Goal: Transaction & Acquisition: Download file/media

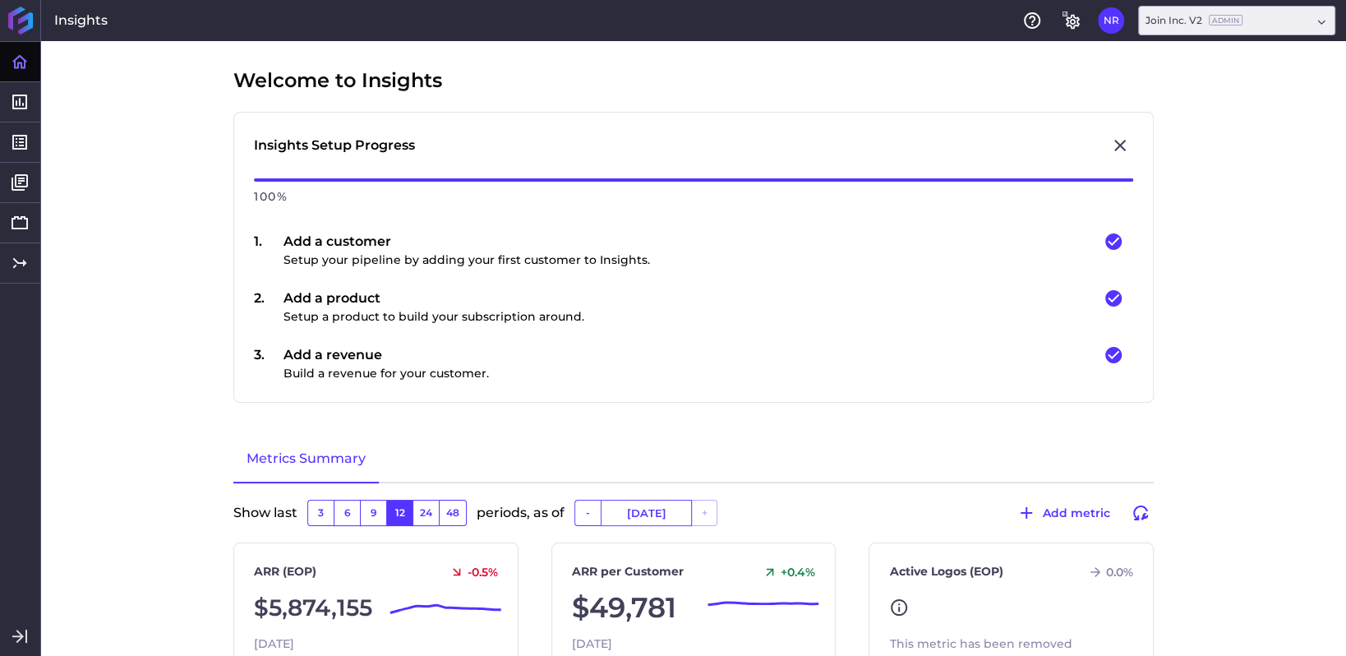
click at [922, 14] on div "Insights Help General Settings NR [PERSON_NAME] [PERSON_NAME][EMAIL_ADDRESS][DO…" at bounding box center [673, 20] width 1346 height 41
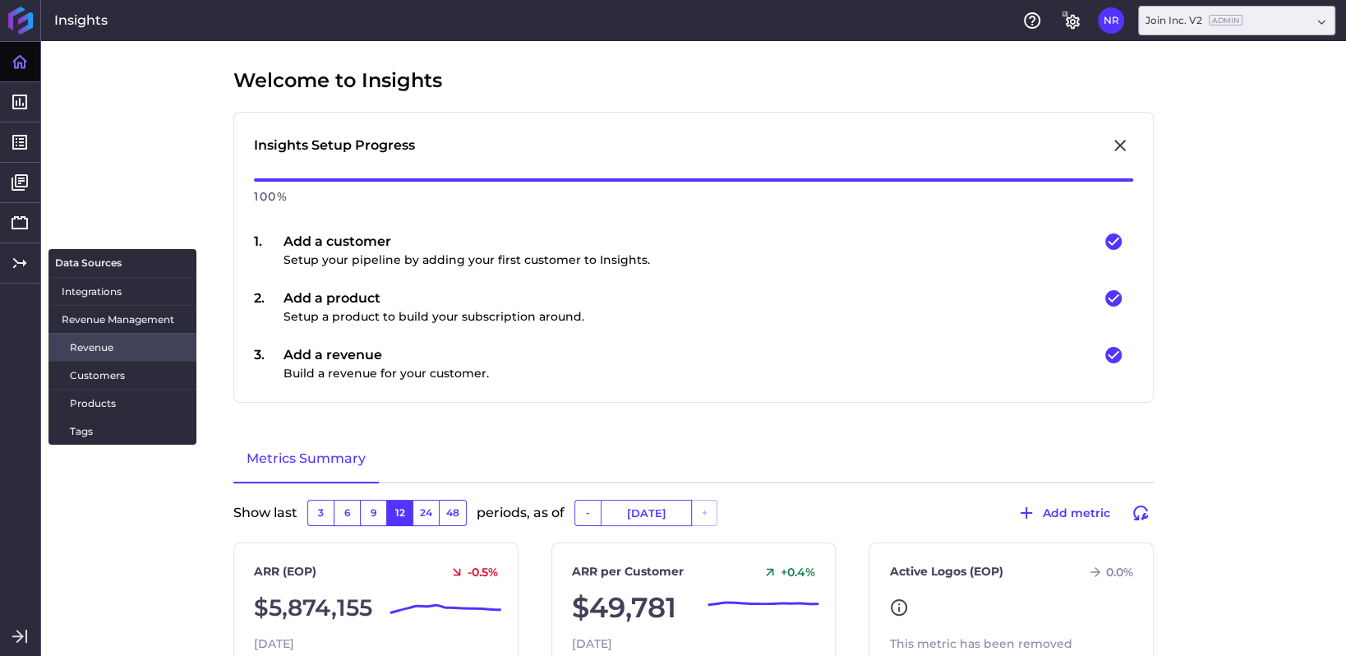
click at [85, 346] on span "Revenue" at bounding box center [126, 346] width 113 height 17
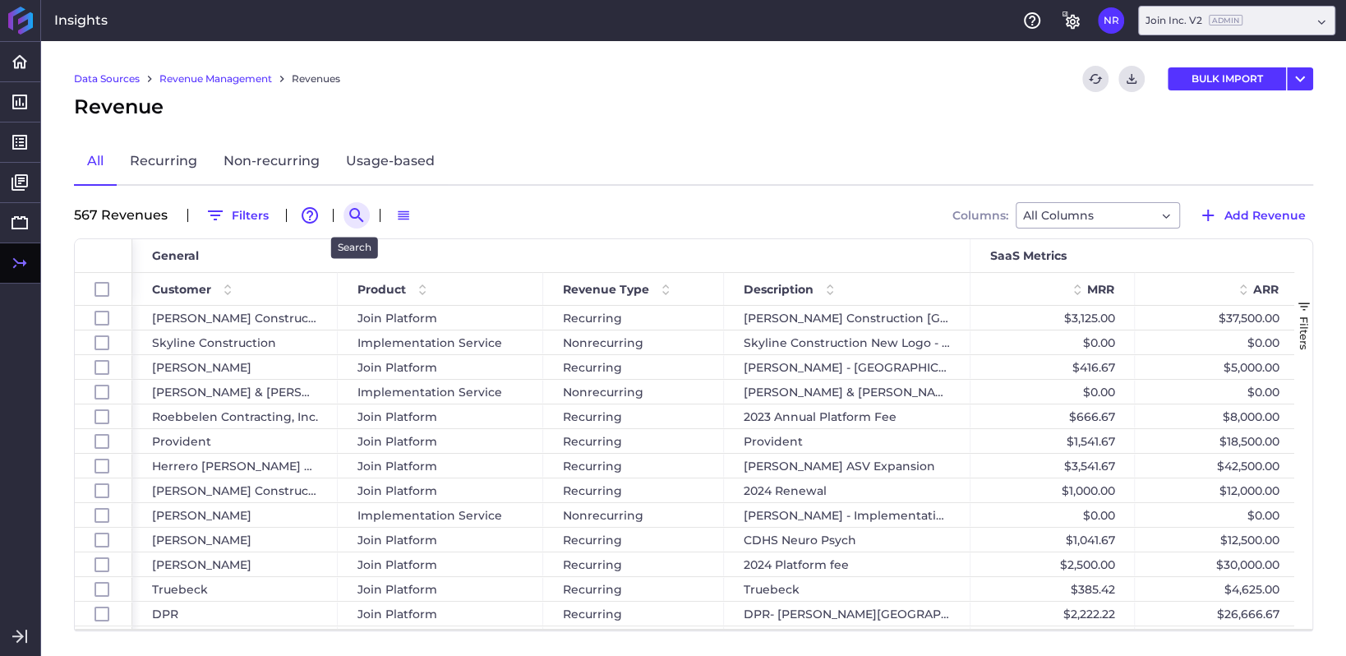
click at [354, 209] on icon "Search by" at bounding box center [356, 215] width 14 height 14
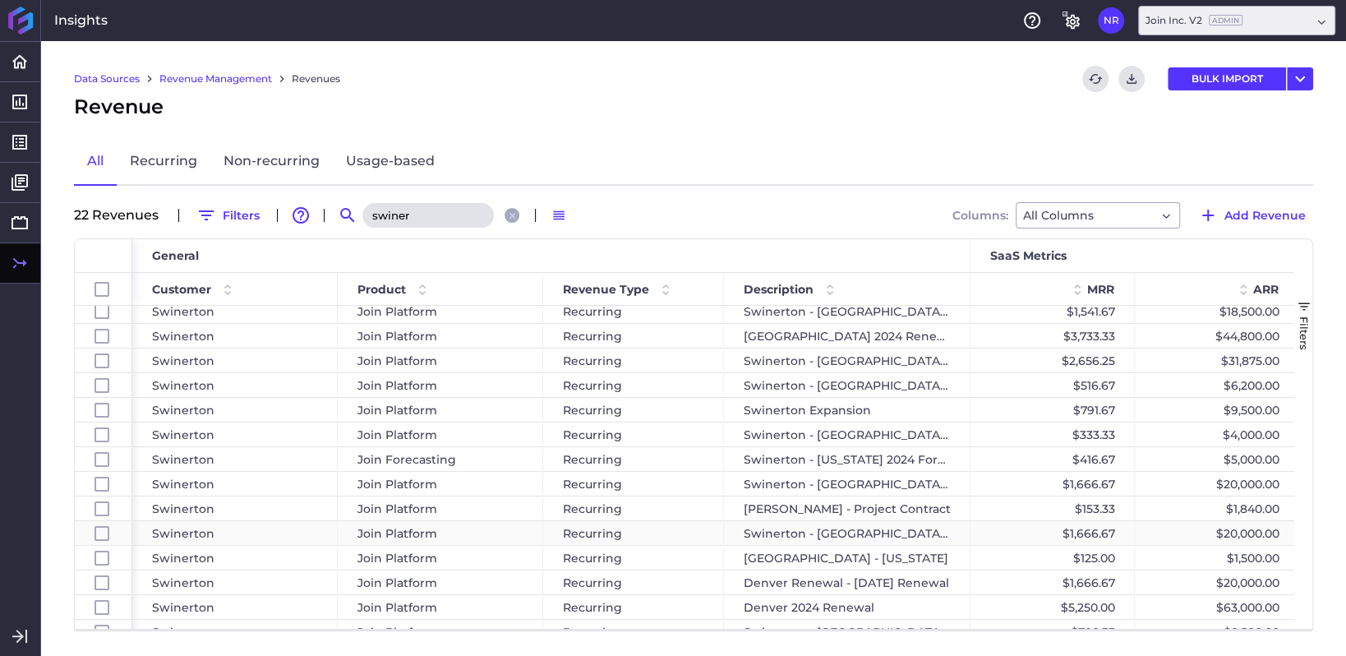
scroll to position [218, 0]
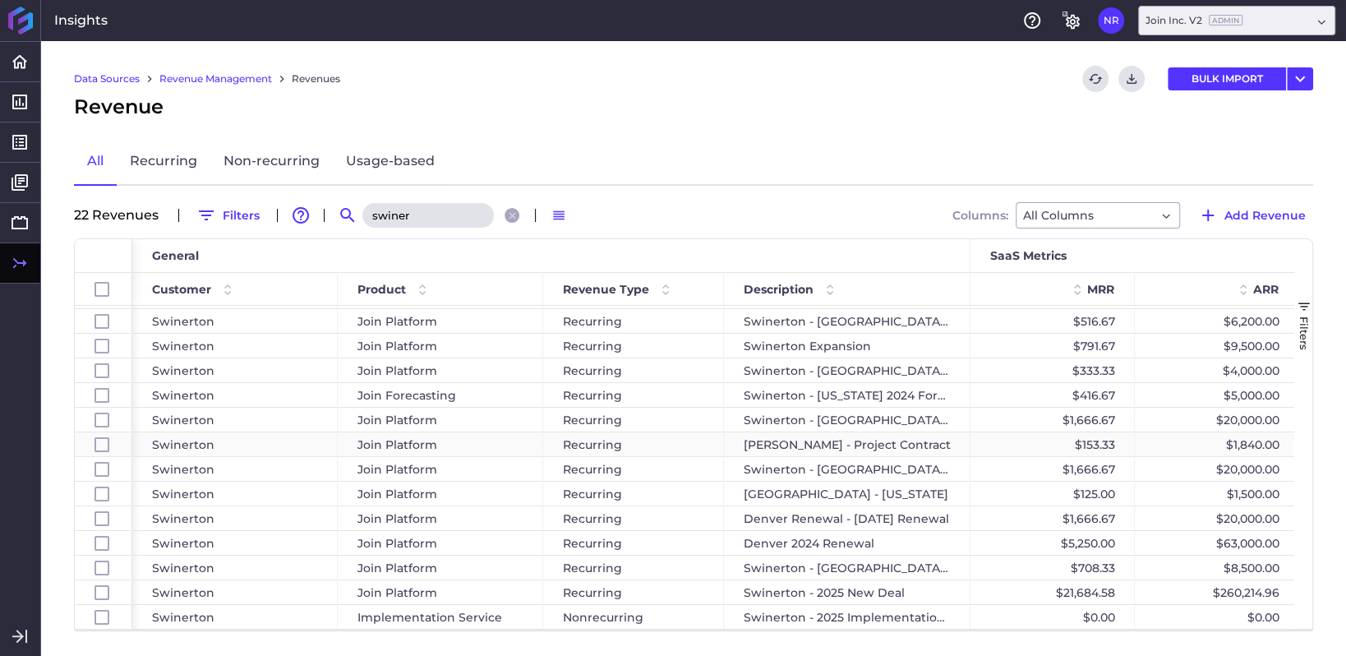
type input "swiner"
click at [886, 449] on div "[PERSON_NAME] - Project Contract" at bounding box center [847, 444] width 246 height 24
checkbox input "false"
checkbox input "true"
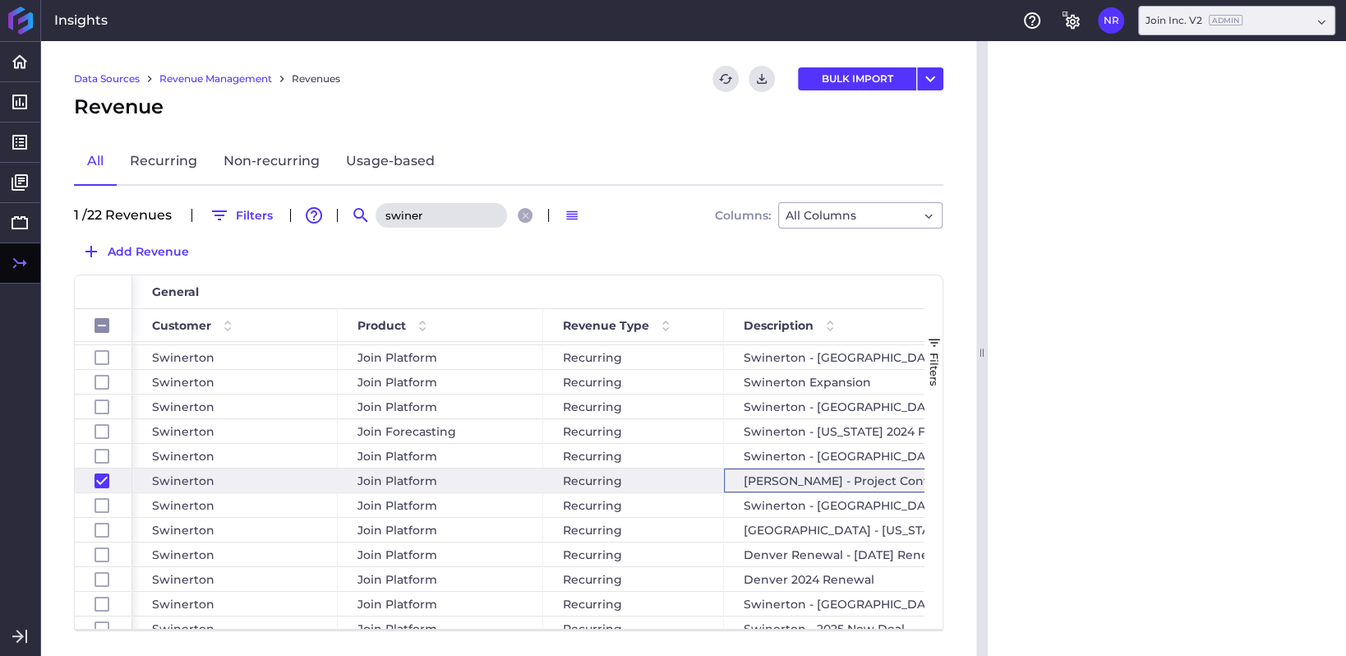
checkbox input "false"
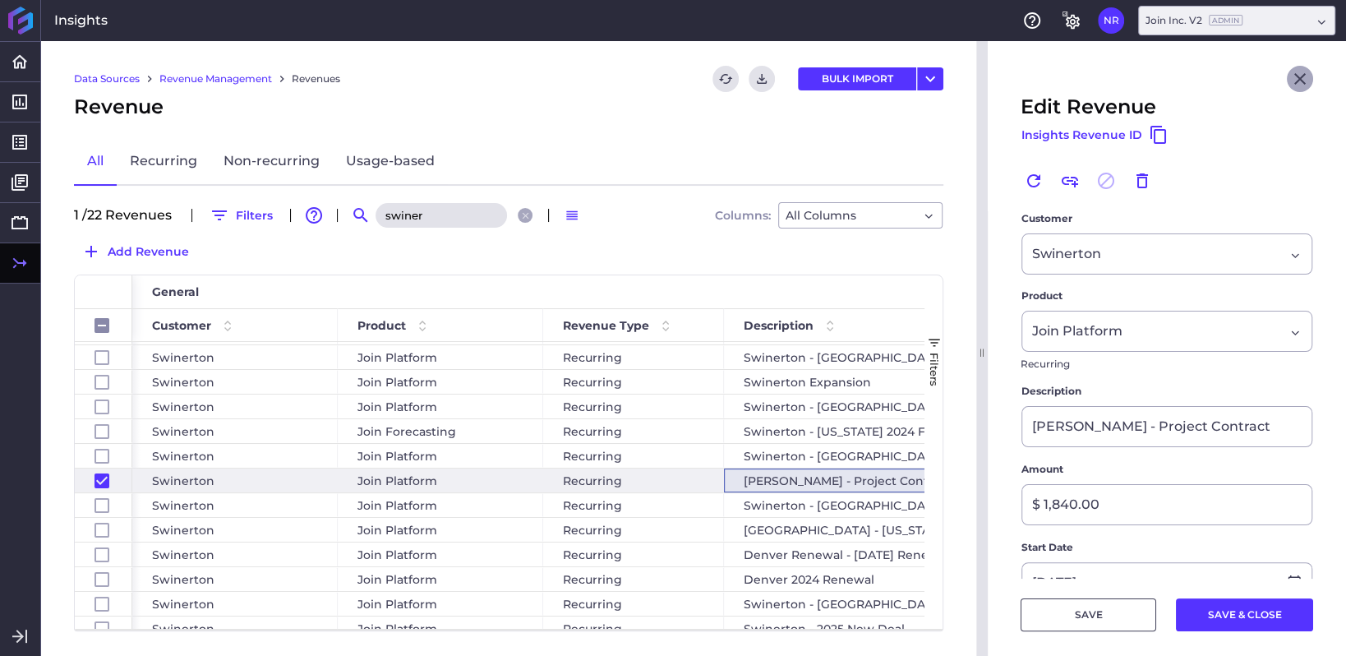
click at [1116, 90] on button "Close" at bounding box center [1299, 79] width 26 height 26
checkbox input "false"
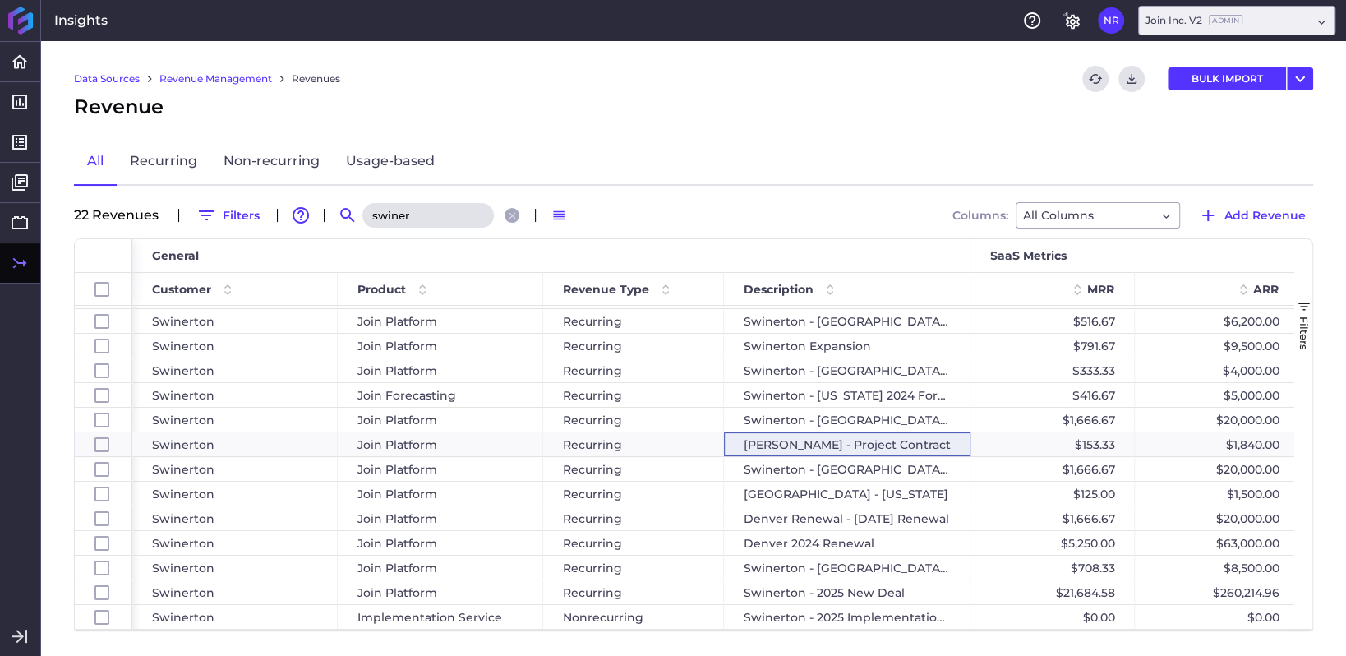
click at [775, 543] on div "Average : NaN Count : 1 Min : Max : Sum : 0" at bounding box center [693, 629] width 1237 height 2
click at [686, 543] on div "Nonrecurring" at bounding box center [633, 617] width 181 height 24
checkbox input "false"
checkbox input "true"
checkbox input "false"
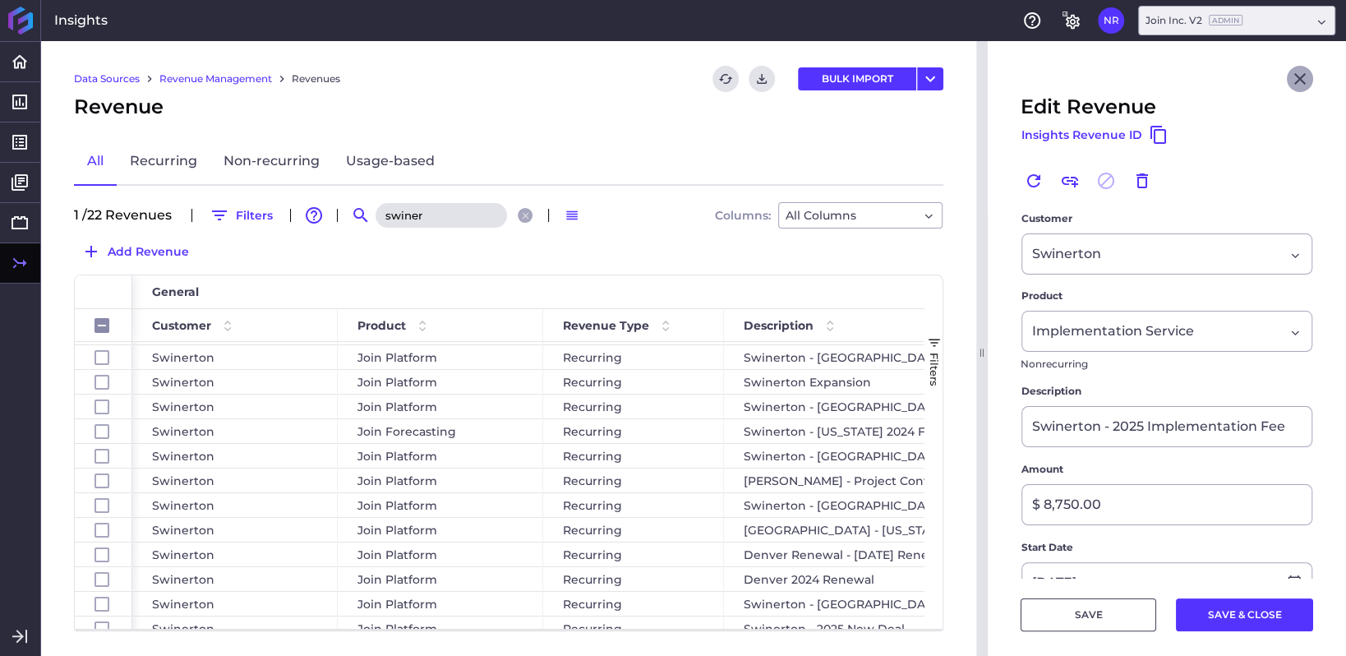
click at [1116, 80] on icon "Close" at bounding box center [1300, 79] width 20 height 20
checkbox input "false"
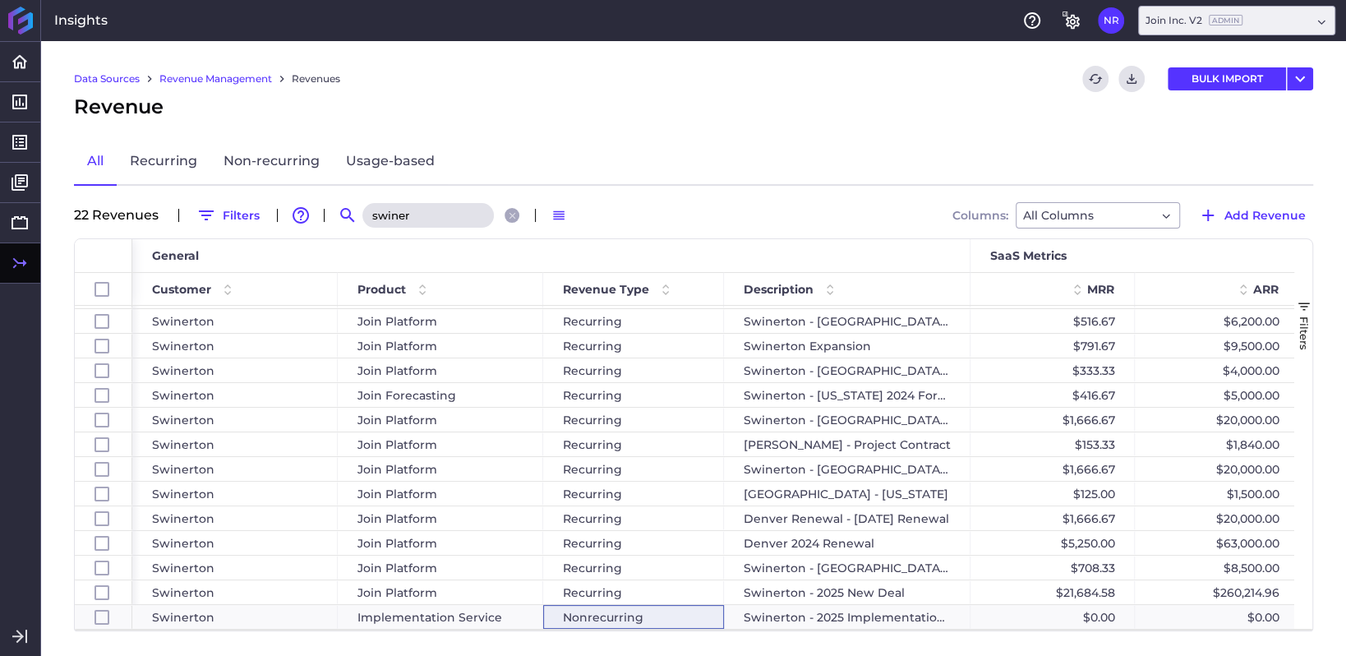
click at [1116, 543] on div "Average : NaN Count : 1 Min : Max : Sum : 0" at bounding box center [693, 629] width 1237 height 2
click at [1031, 543] on div "$0.00" at bounding box center [1052, 617] width 164 height 24
checkbox input "false"
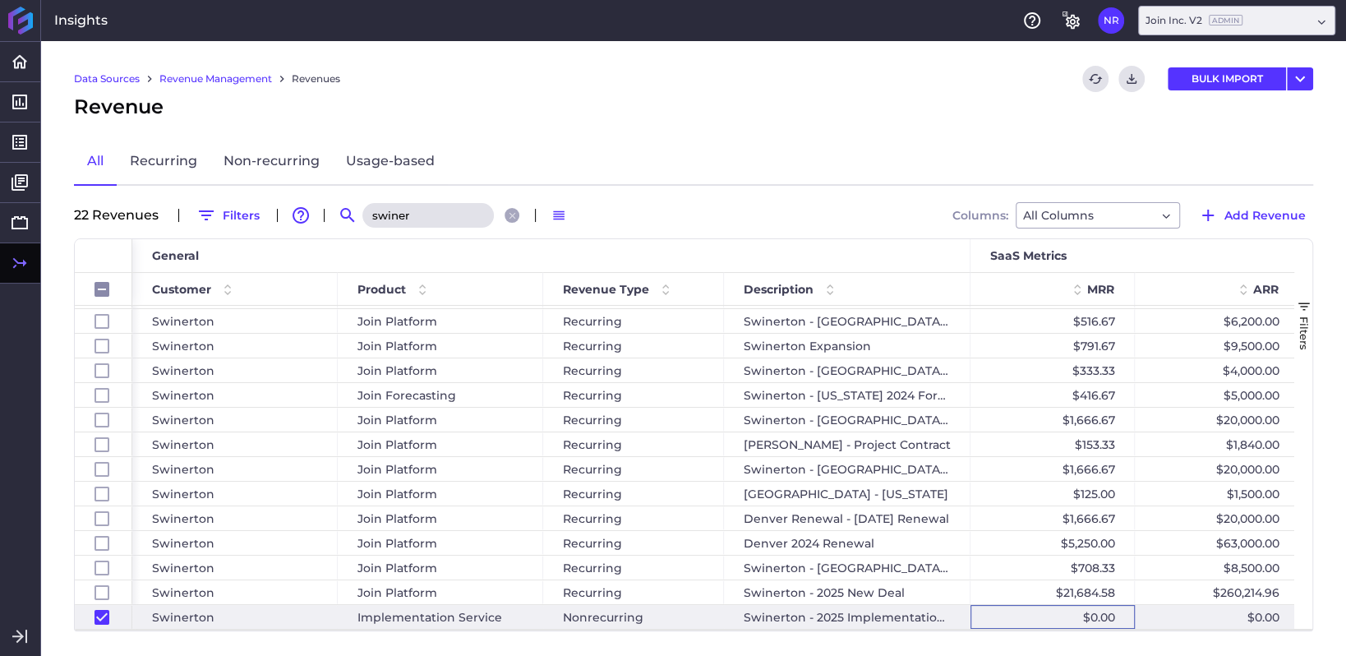
checkbox input "true"
checkbox input "false"
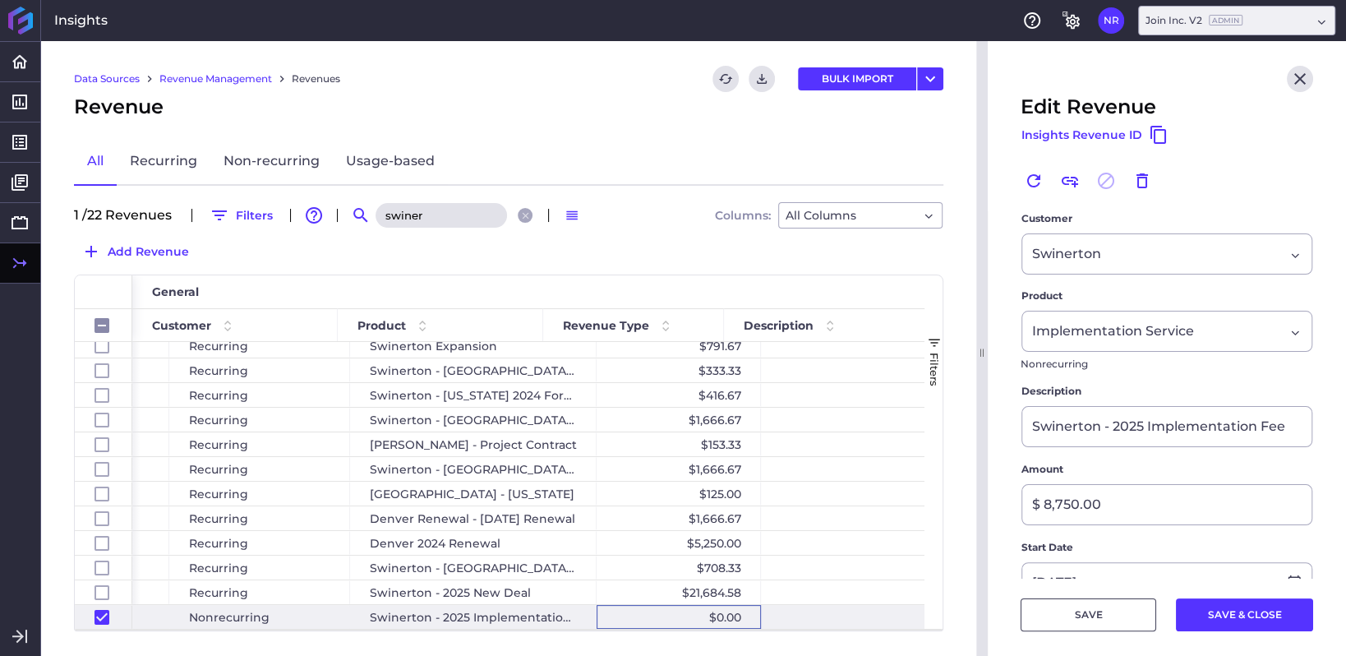
scroll to position [0, 374]
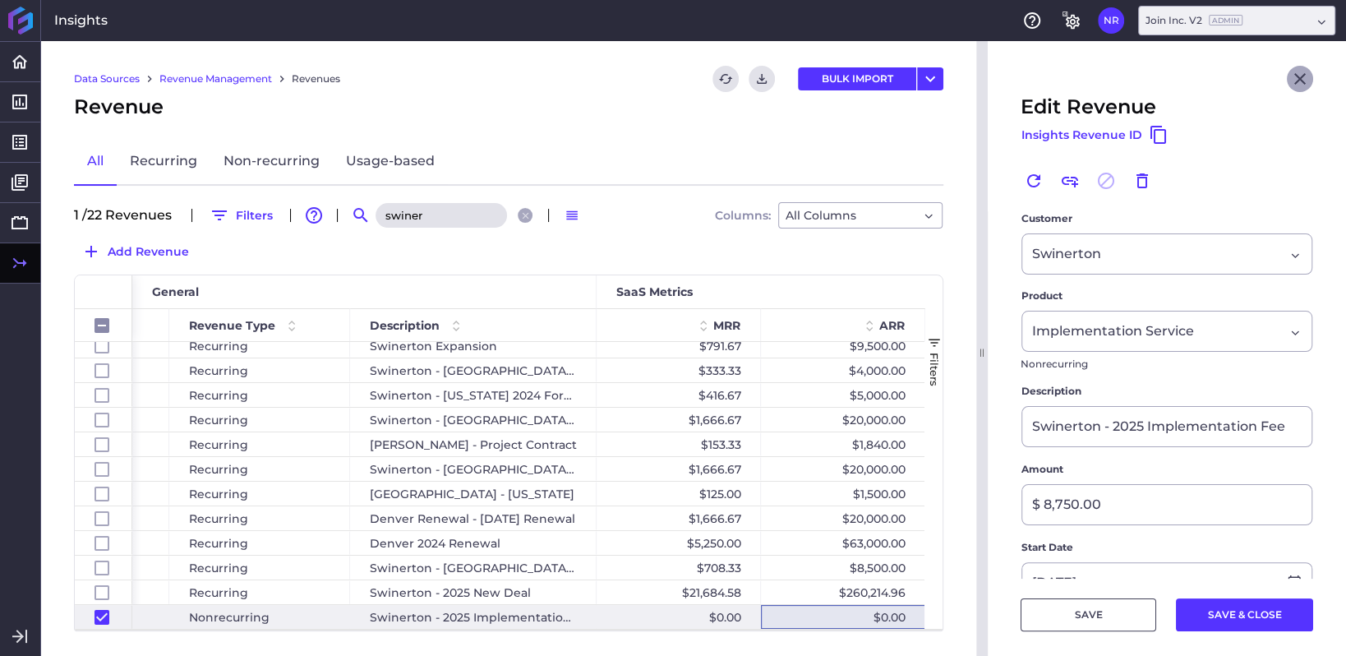
click at [1116, 84] on icon "Close" at bounding box center [1300, 79] width 20 height 20
checkbox input "false"
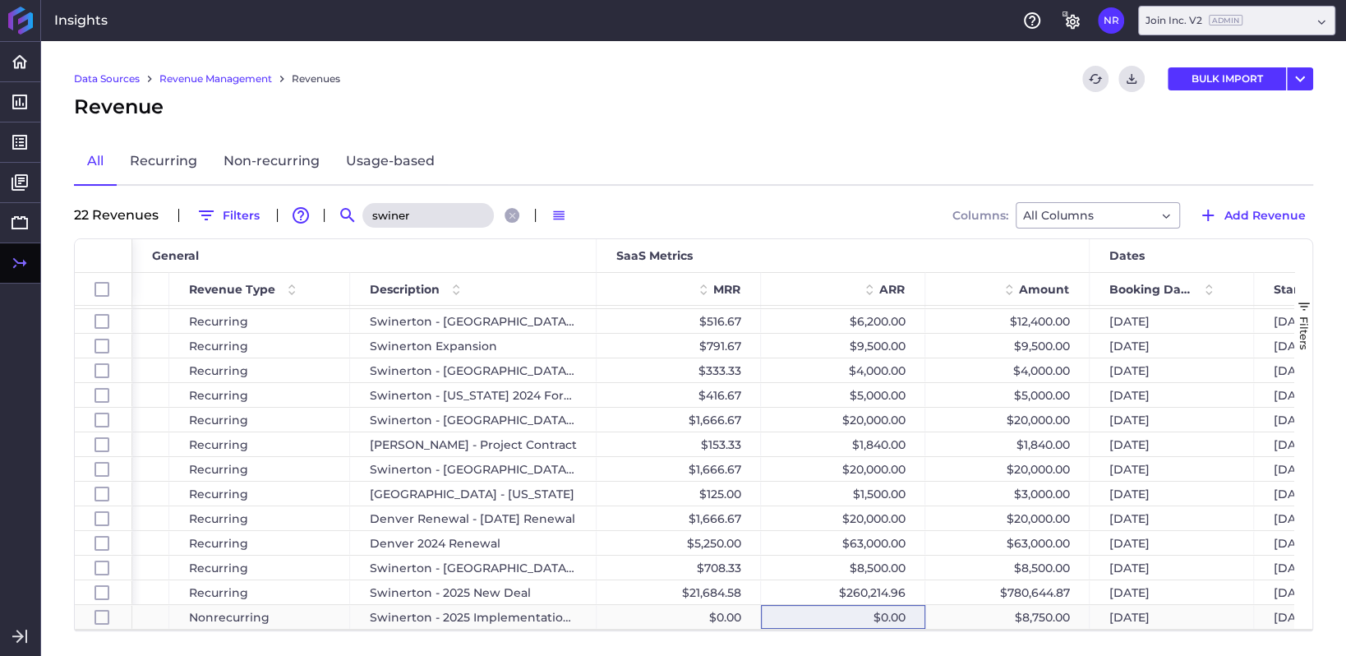
click at [947, 543] on div "$8,750.00" at bounding box center [1007, 617] width 164 height 24
checkbox input "false"
checkbox input "true"
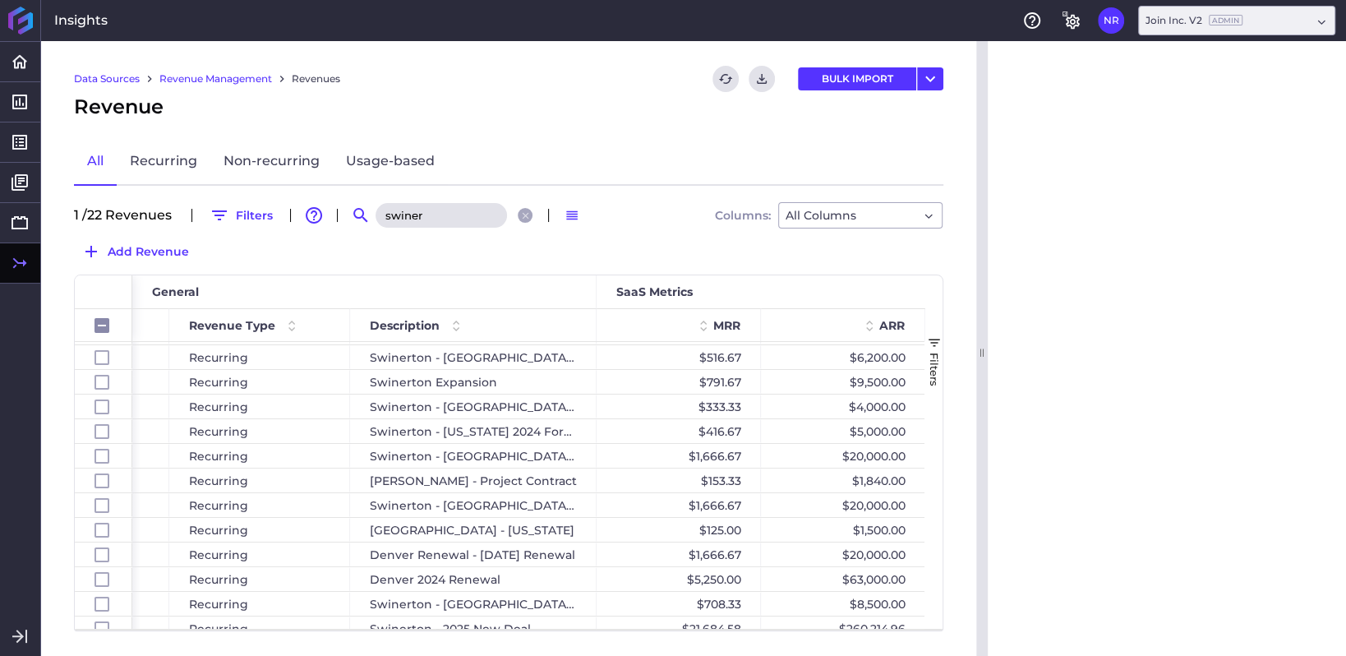
checkbox input "false"
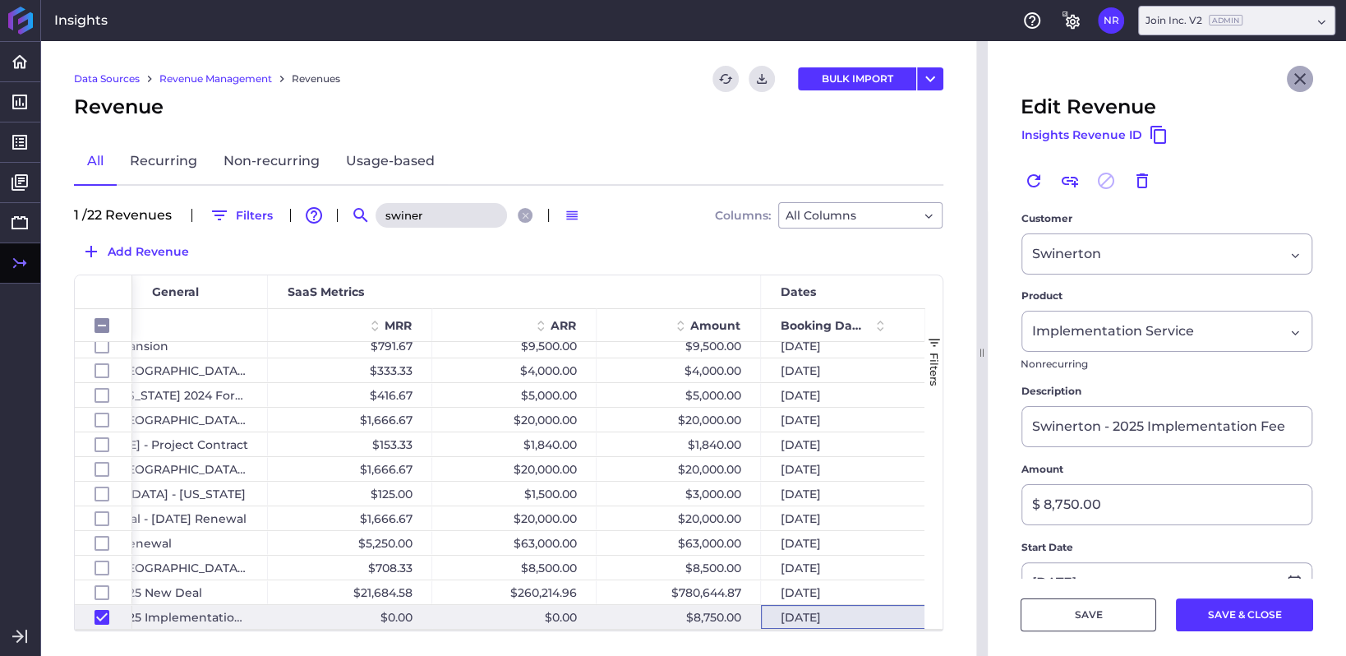
click at [1116, 84] on icon "Close" at bounding box center [1300, 79] width 12 height 12
checkbox input "false"
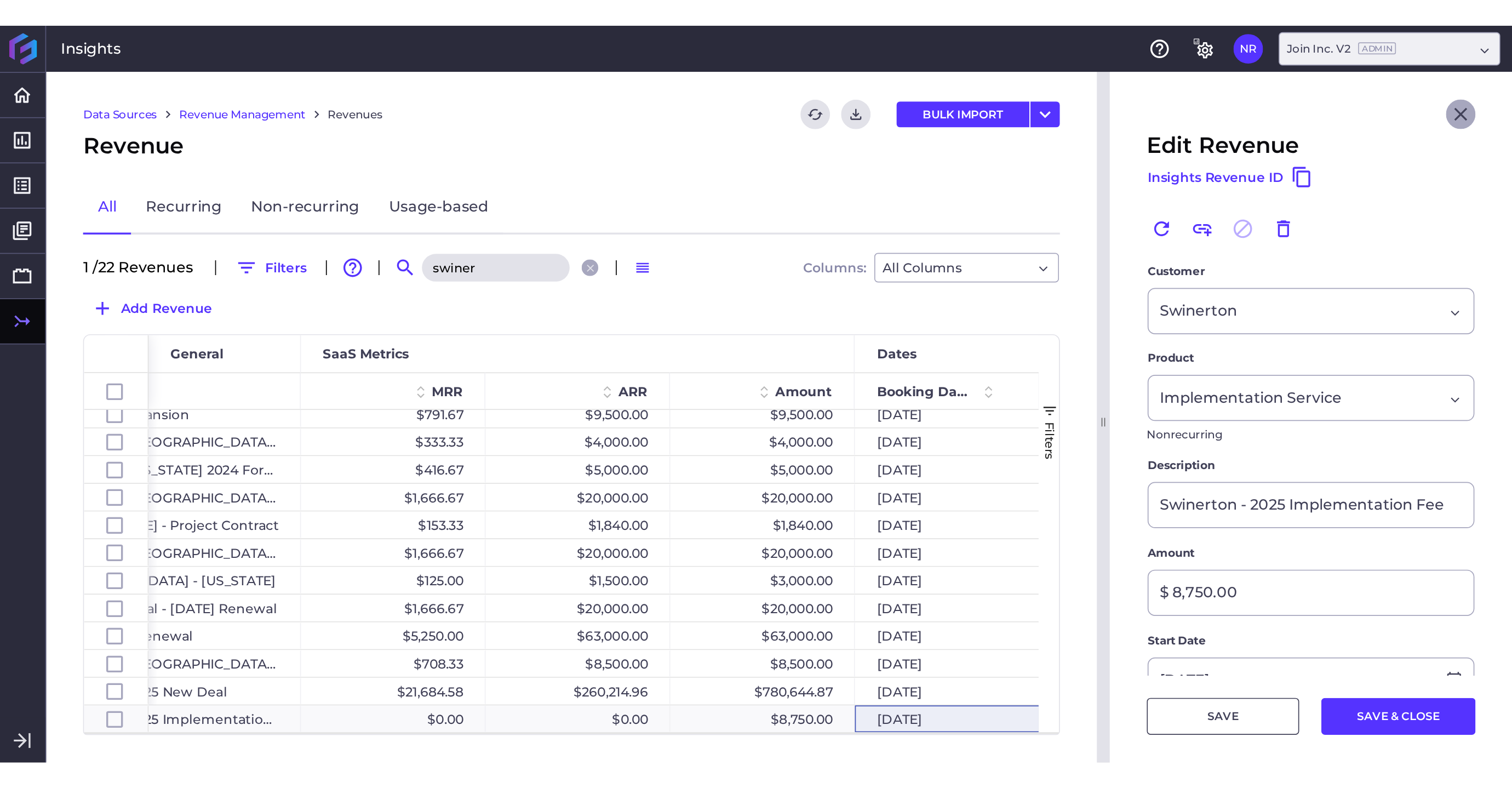
scroll to position [145, 0]
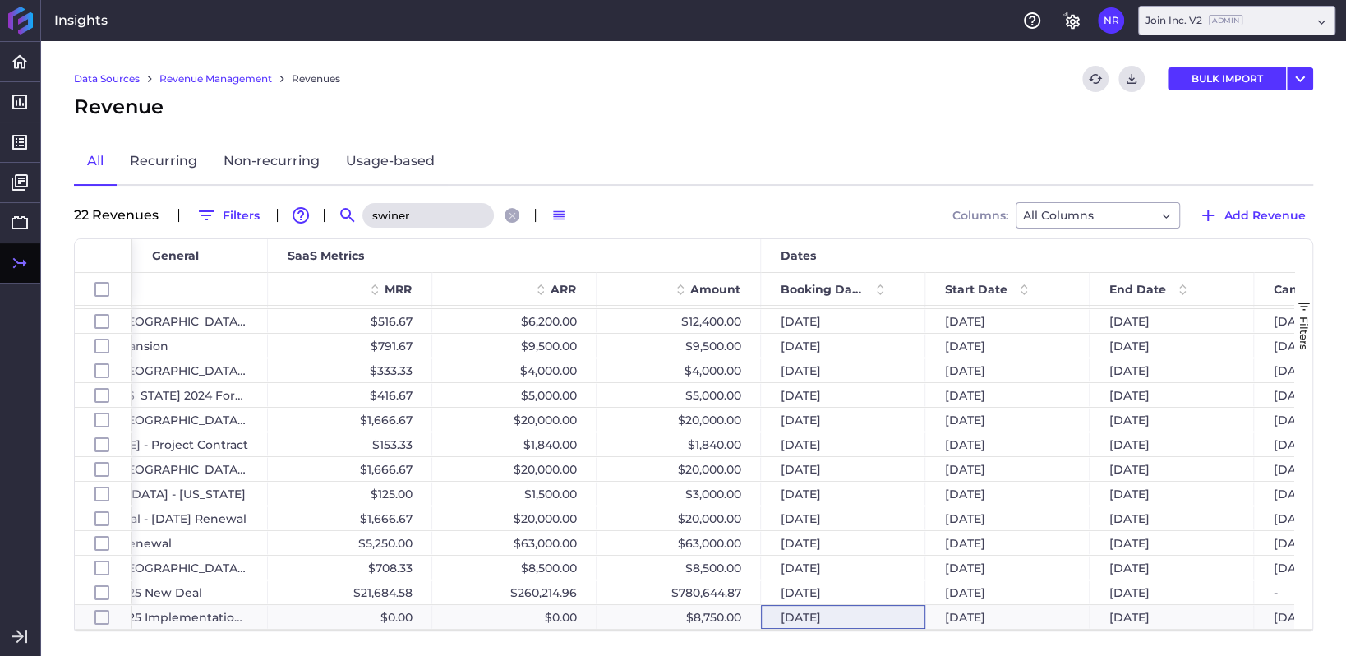
click at [927, 149] on div "All Recurring Non-recurring Usage-based" at bounding box center [693, 162] width 1239 height 48
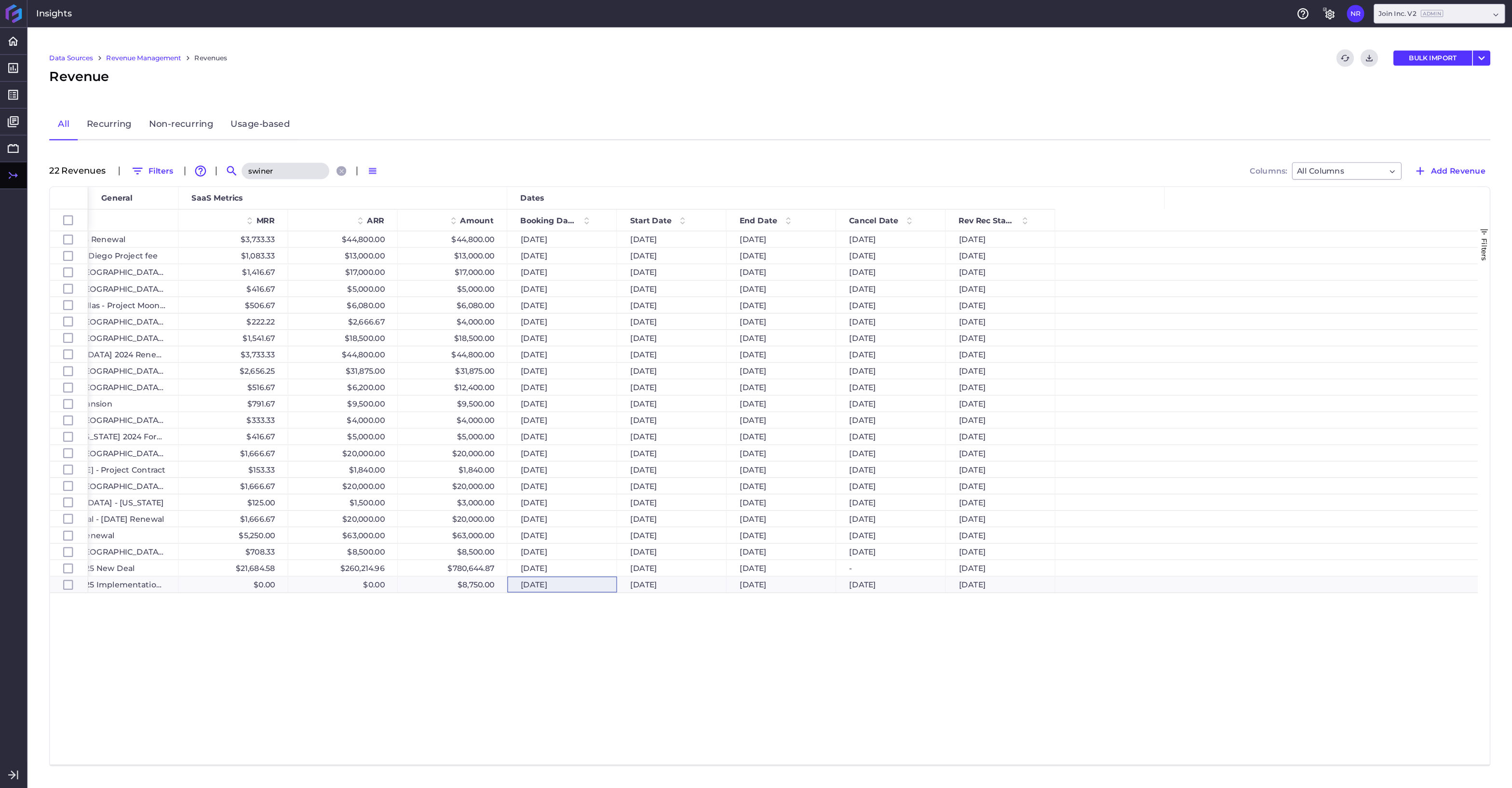
scroll to position [0, 0]
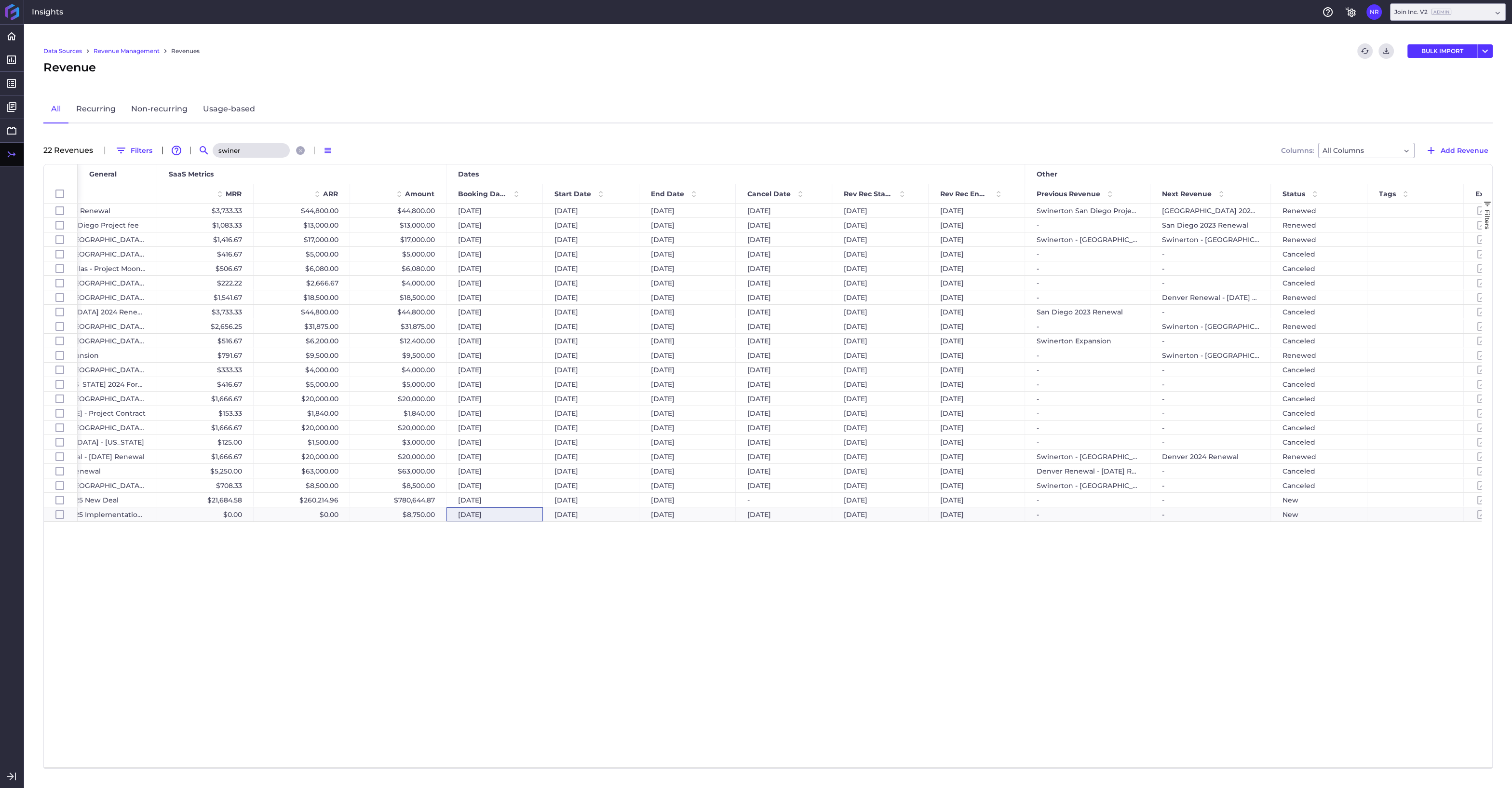
click at [655, 93] on div "Data Sources Revenue Management Revenues Refresh table data Download CSV BULK I…" at bounding box center [768, 406] width 1488 height 764
click at [655, 319] on div "Recurring [GEOGRAPHIC_DATA] 2023 Renewal $3,733.33 $44,800.00 $44,800.00 [DATE]…" at bounding box center [779, 486] width 1404 height 564
click at [655, 191] on span at bounding box center [694, 194] width 12 height 12
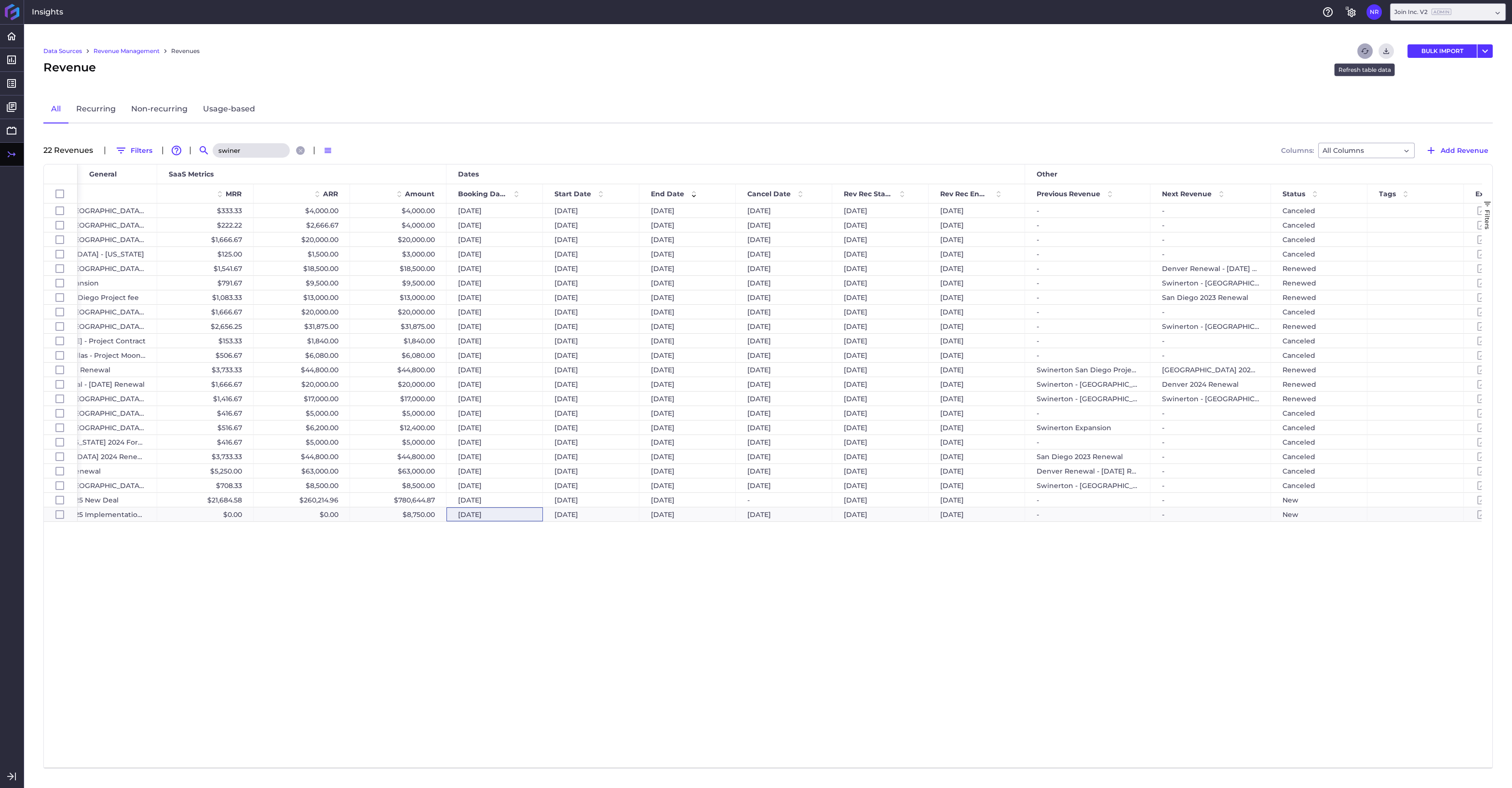
click at [655, 50] on icon "Refresh" at bounding box center [1365, 51] width 9 height 9
click at [44, 82] on link "Reports" at bounding box center [72, 83] width 87 height 16
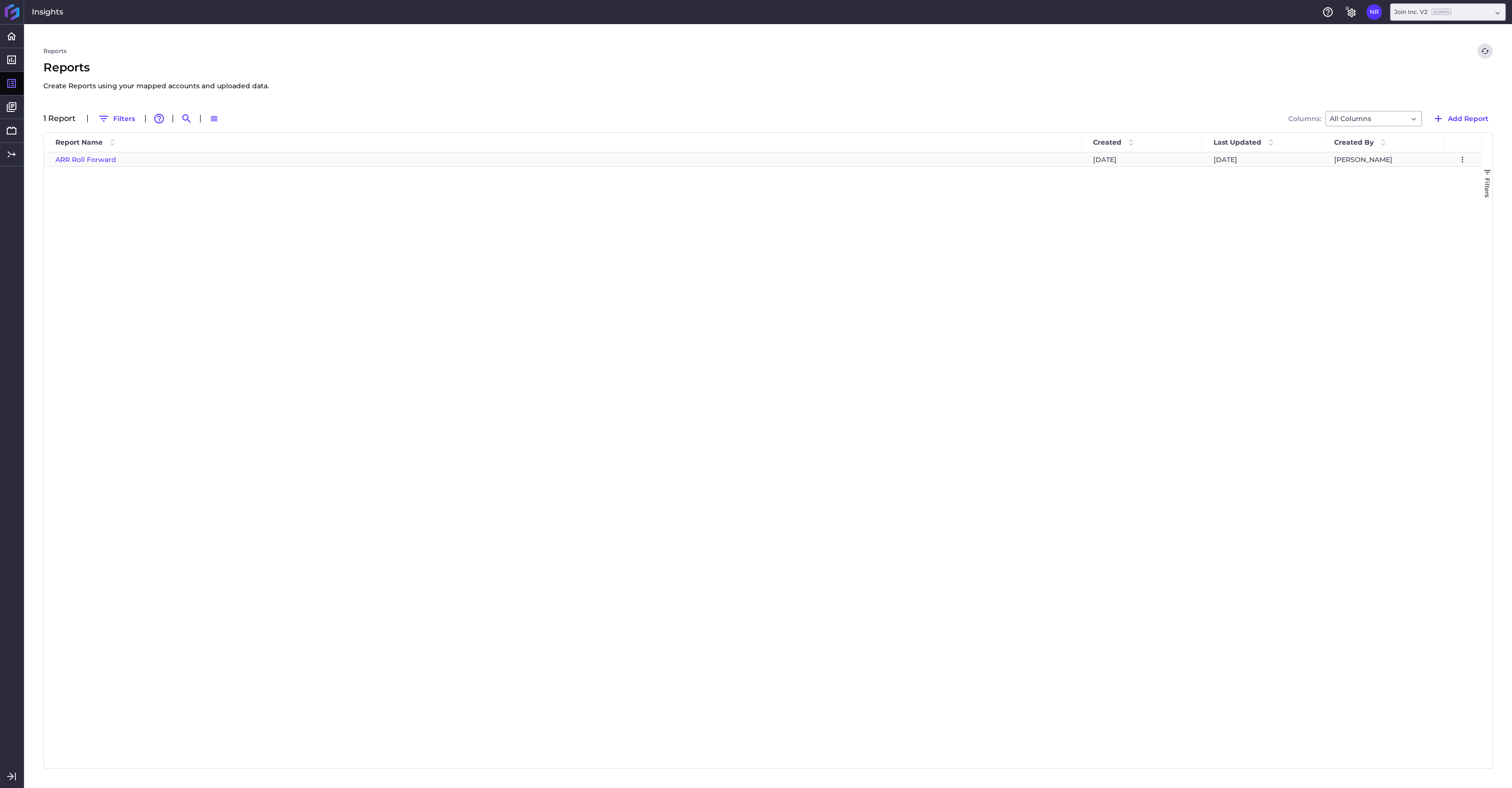
click at [103, 160] on span "ARR Roll Forward" at bounding box center [86, 159] width 61 height 9
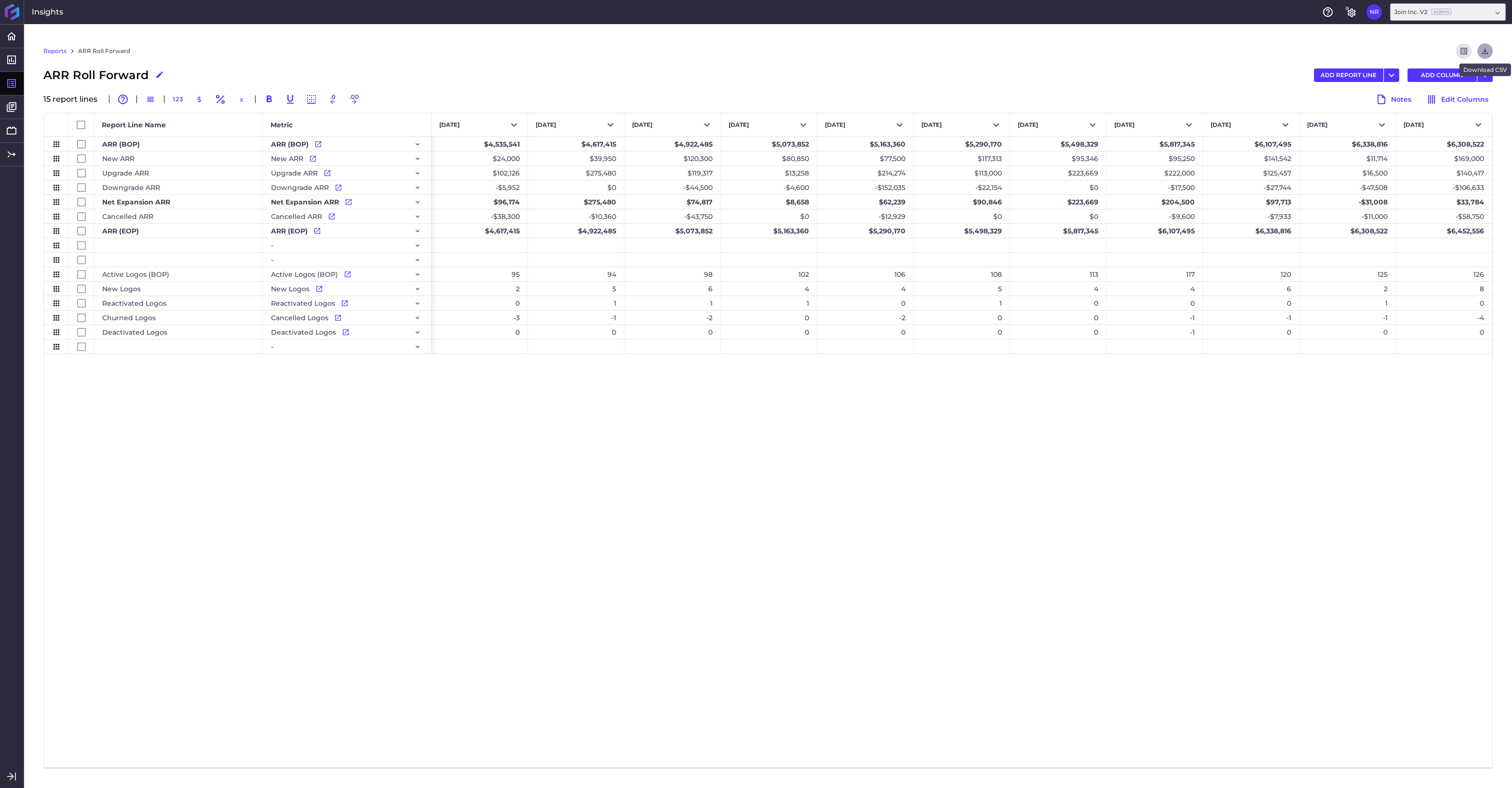
click at [655, 50] on icon "Download" at bounding box center [1485, 51] width 9 height 9
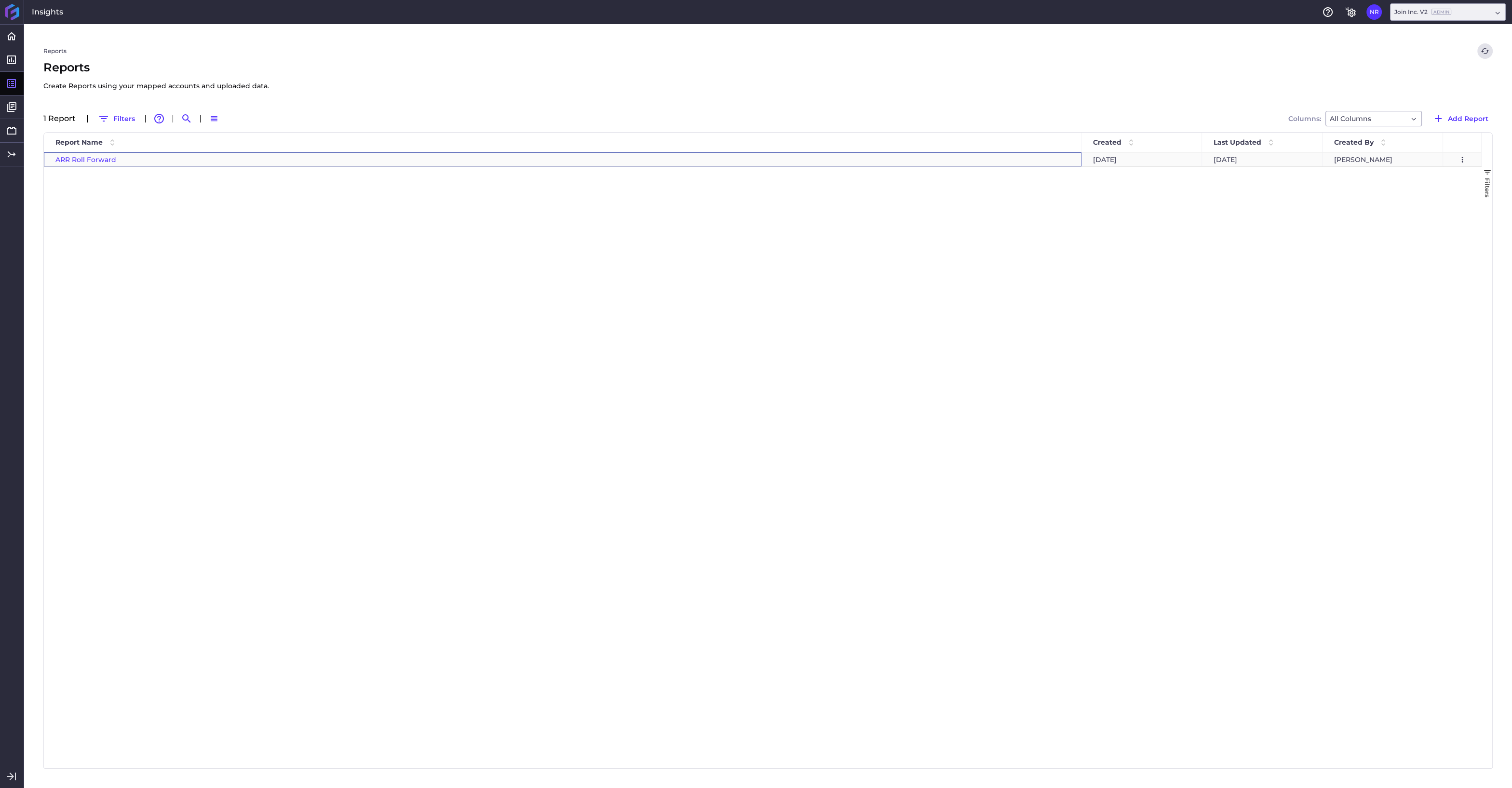
click at [102, 161] on span "ARR Roll Forward" at bounding box center [86, 159] width 61 height 9
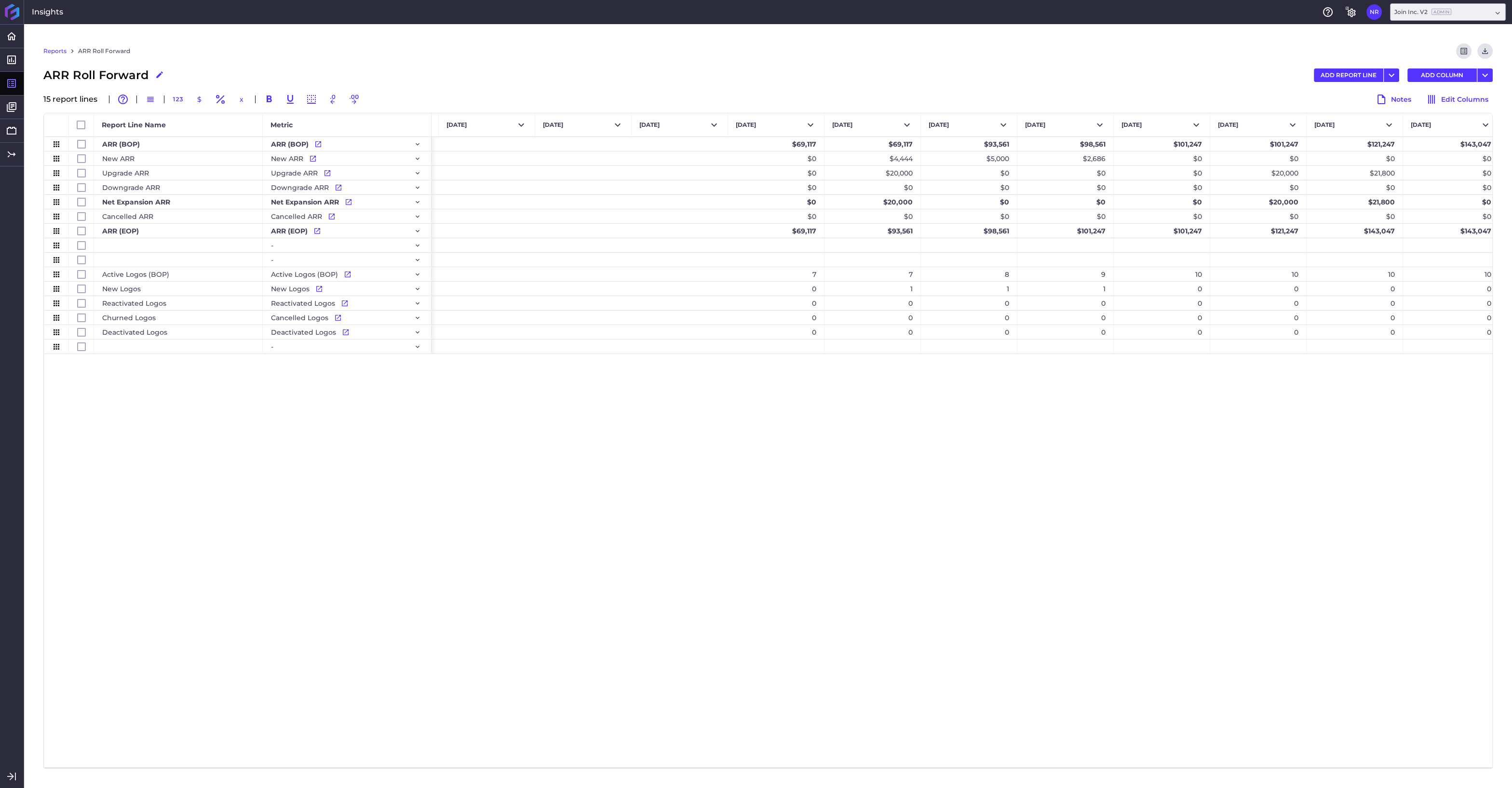
scroll to position [0, 2106]
click at [655, 319] on div "Reports ARR Roll Forward Preview Report Download CSV ARR Roll Forward Edit Repo…" at bounding box center [768, 406] width 1488 height 764
click at [655, 319] on div "Average : NaN Count : 0 Min : Max : Sum : 0" at bounding box center [768, 768] width 1449 height 1
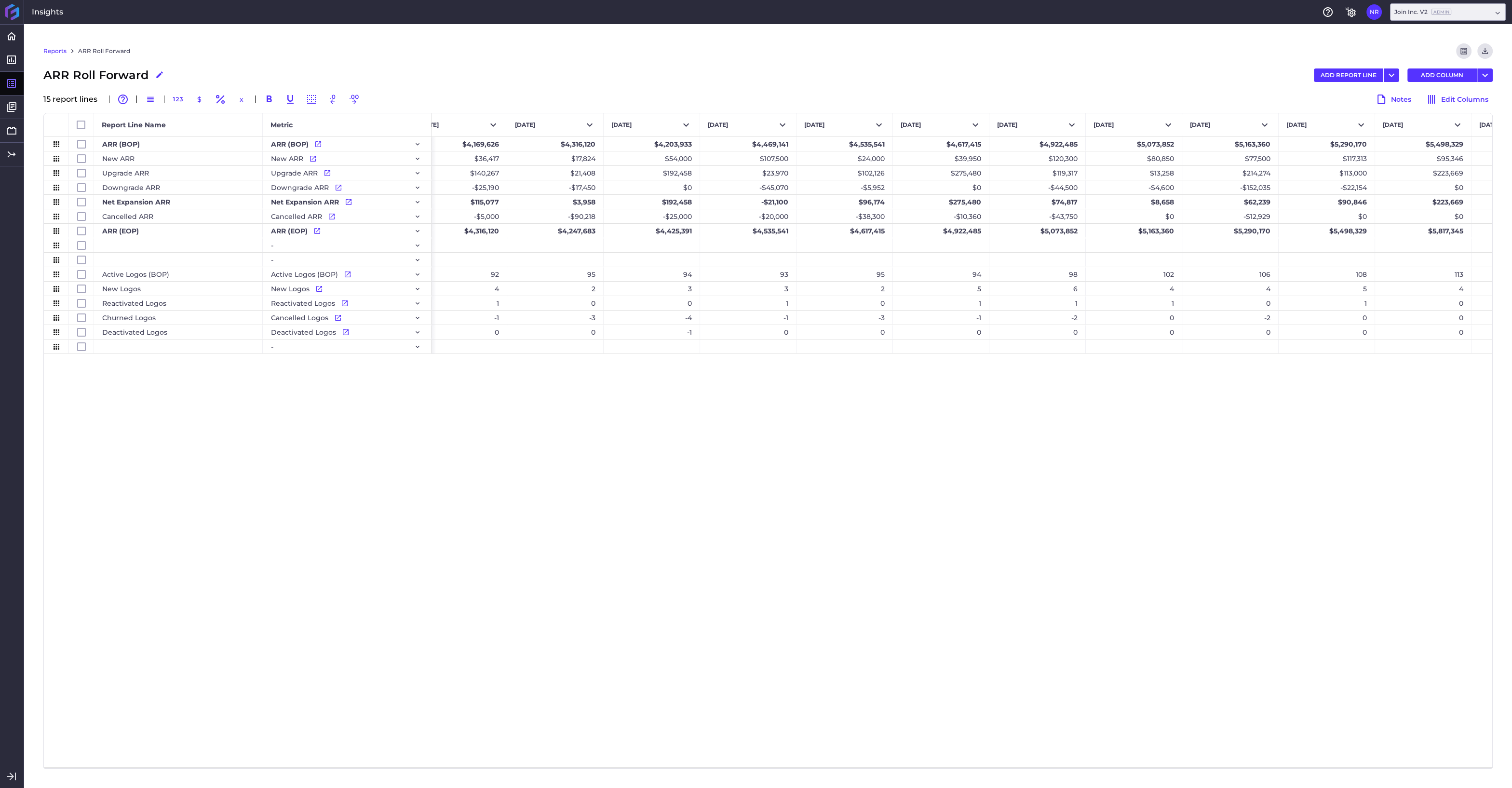
scroll to position [0, 6750]
